Goal: Transaction & Acquisition: Obtain resource

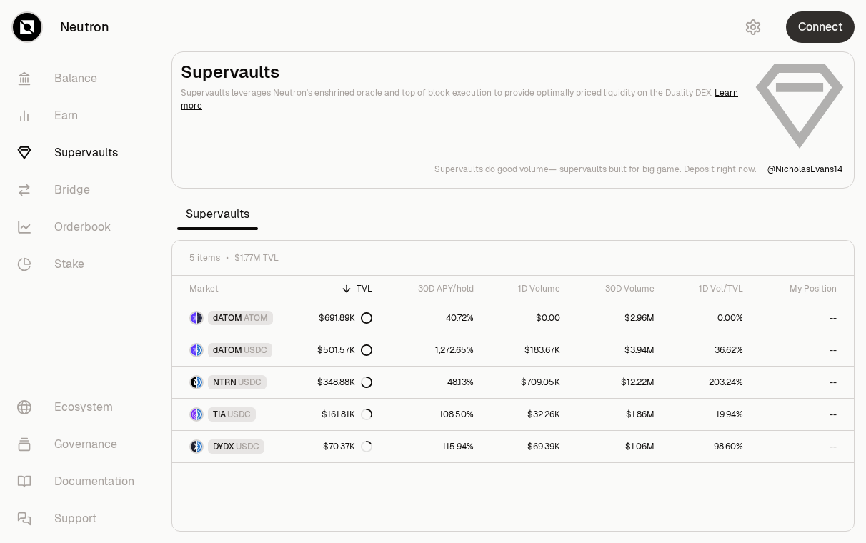
drag, startPoint x: 814, startPoint y: 50, endPoint x: 817, endPoint y: 28, distance: 22.4
click at [813, 50] on div "Connect" at bounding box center [797, 27] width 137 height 54
click at [817, 26] on button "Connect" at bounding box center [820, 26] width 69 height 31
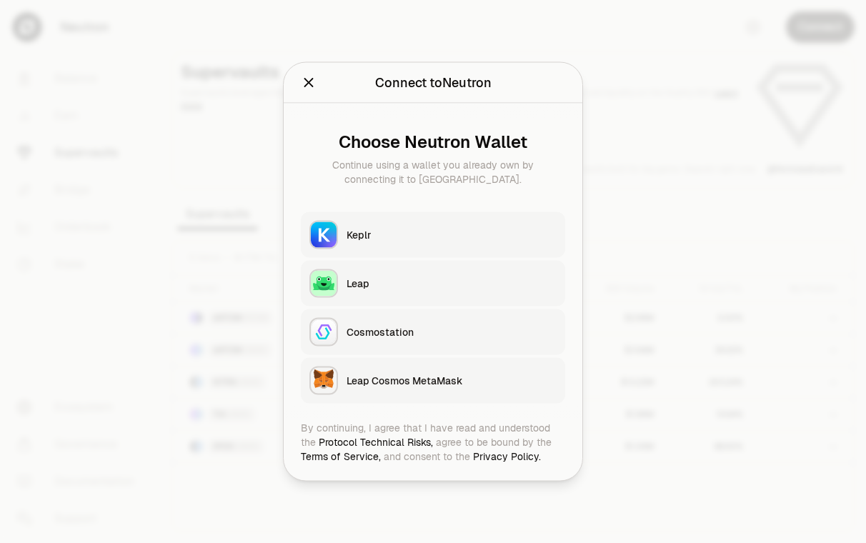
click at [392, 221] on button "Keplr" at bounding box center [433, 235] width 264 height 46
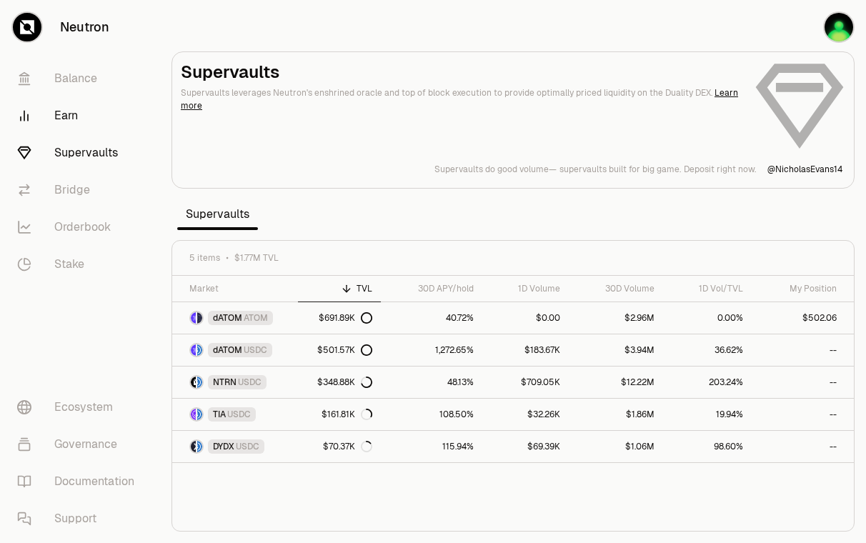
click at [85, 120] on link "Earn" at bounding box center [80, 115] width 149 height 37
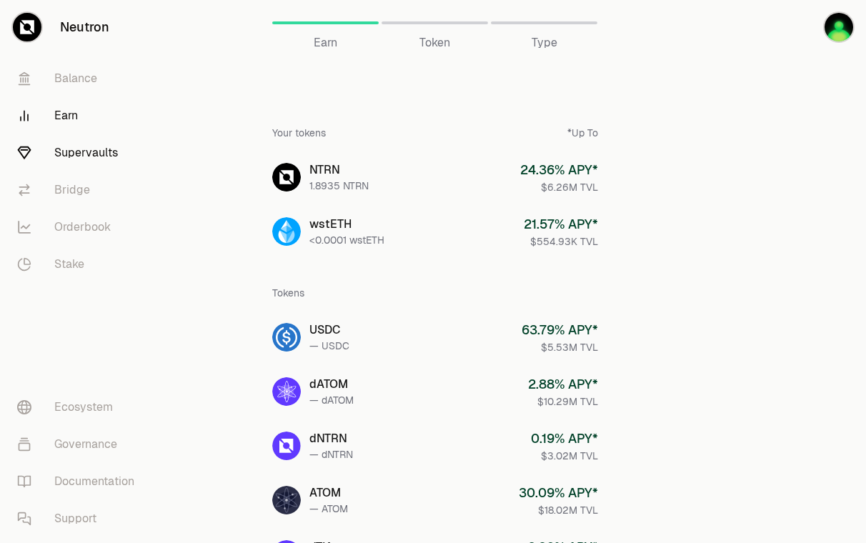
click at [86, 160] on link "Supervaults" at bounding box center [80, 152] width 149 height 37
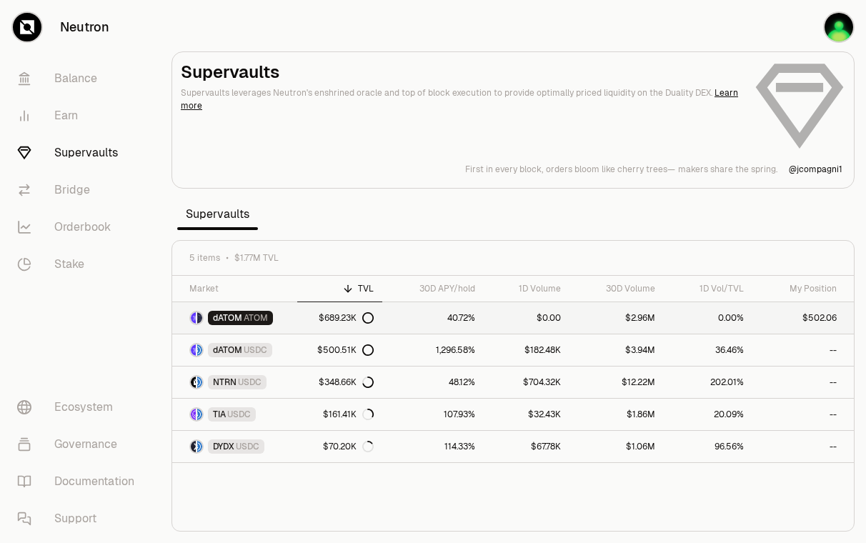
click at [276, 318] on link "dATOM ATOM" at bounding box center [234, 317] width 125 height 31
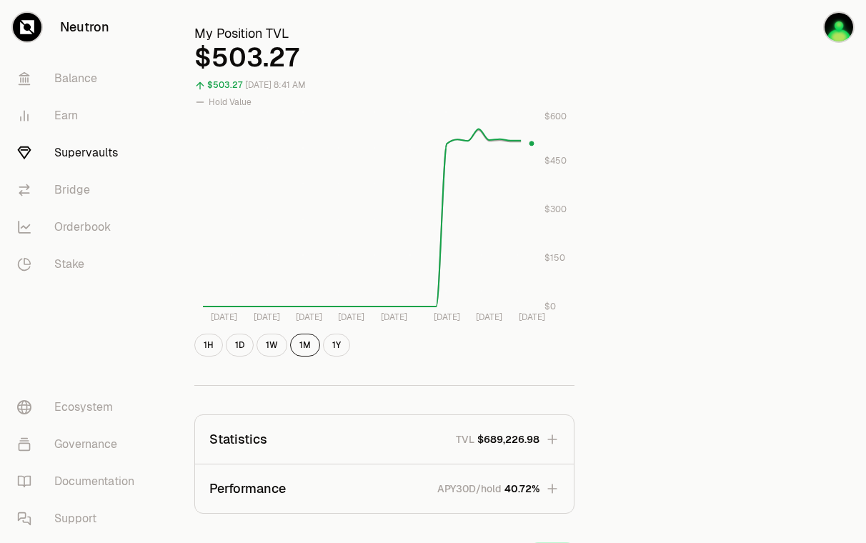
scroll to position [147, 0]
